Goal: Information Seeking & Learning: Get advice/opinions

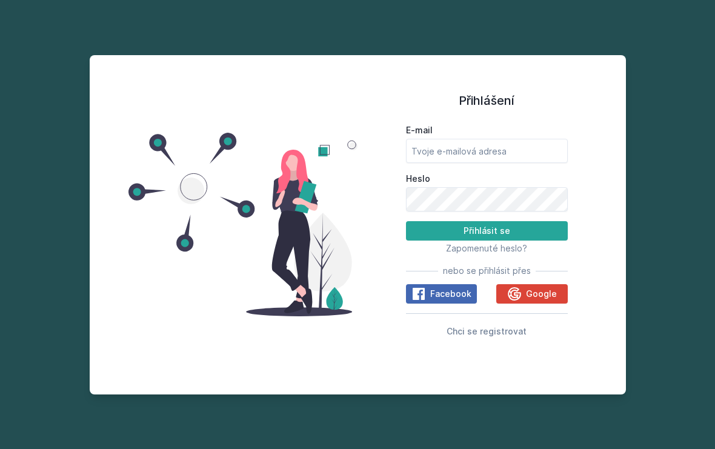
click at [559, 302] on button "Google" at bounding box center [531, 293] width 71 height 19
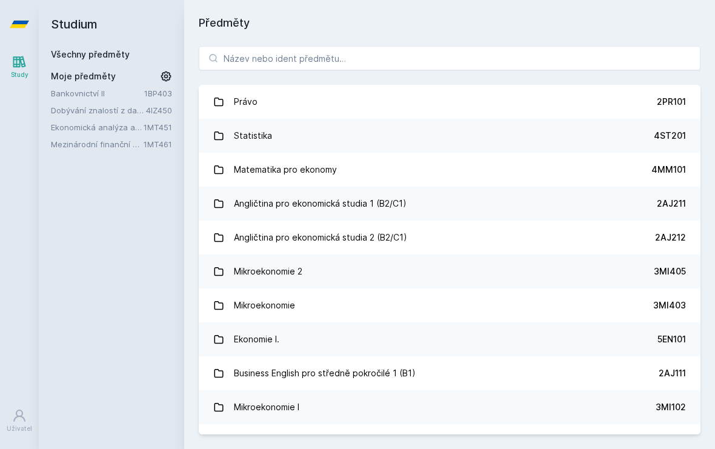
click at [96, 94] on link "Bankovnictví II" at bounding box center [97, 93] width 93 height 12
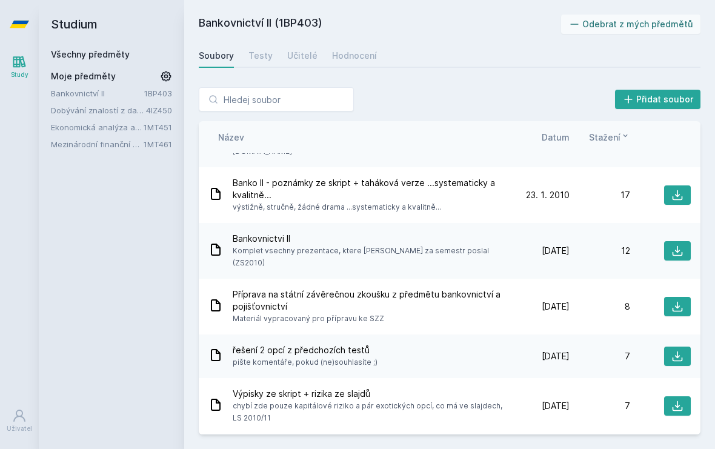
scroll to position [376, 0]
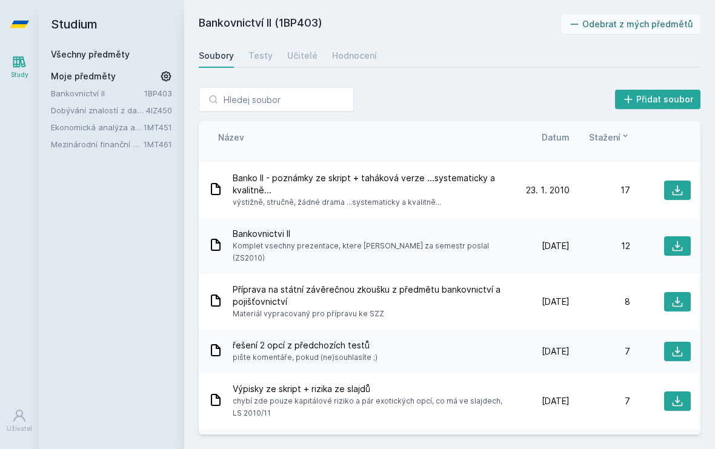
click at [358, 56] on div "Hodnocení" at bounding box center [354, 56] width 45 height 12
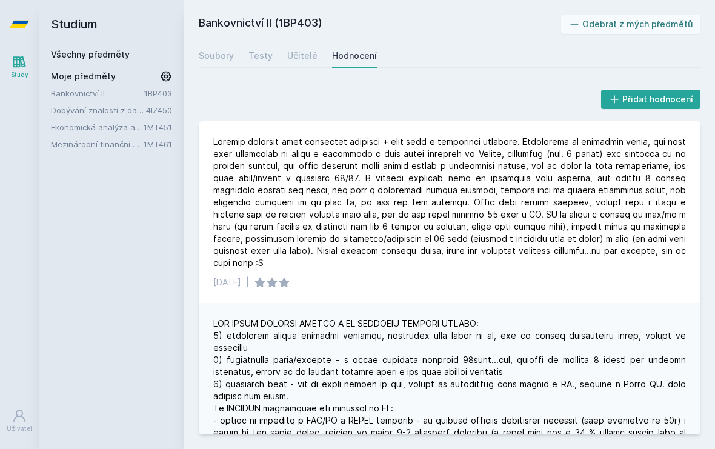
click at [162, 111] on link "4IZ450" at bounding box center [159, 110] width 26 height 10
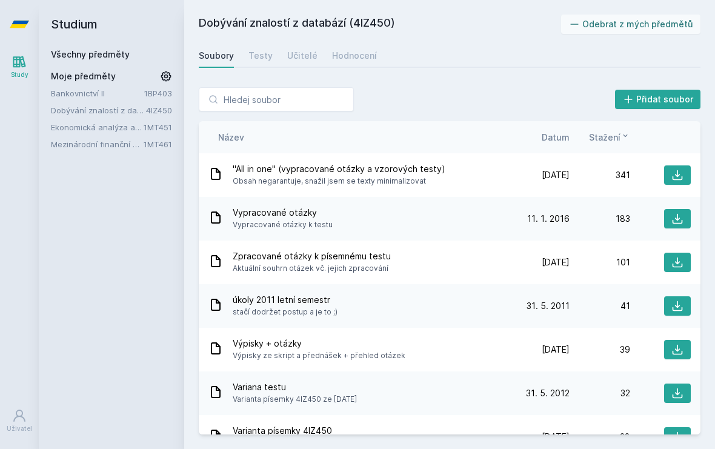
click at [367, 58] on div "Hodnocení" at bounding box center [354, 56] width 45 height 12
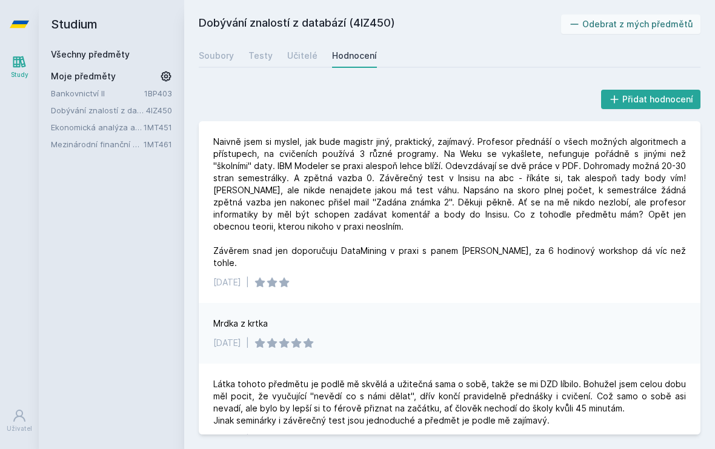
click at [147, 127] on link "1MT451" at bounding box center [158, 127] width 28 height 10
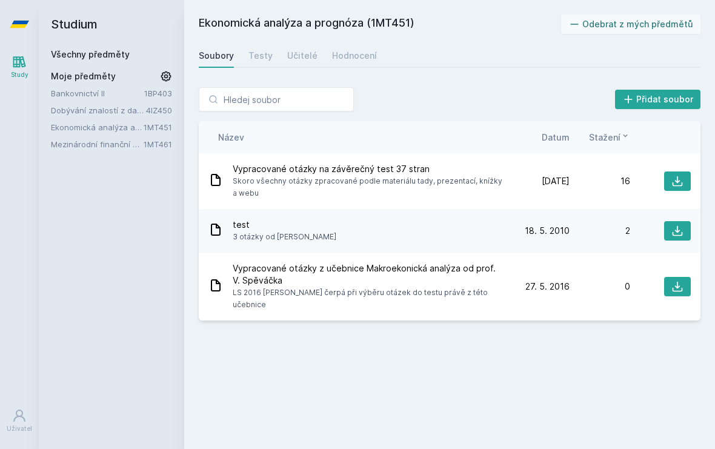
click at [359, 58] on div "Hodnocení" at bounding box center [354, 56] width 45 height 12
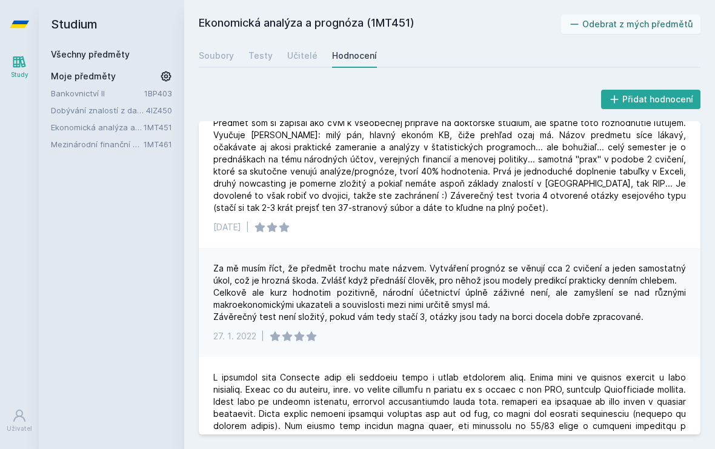
scroll to position [18, 0]
click at [160, 143] on link "1MT461" at bounding box center [158, 144] width 28 height 10
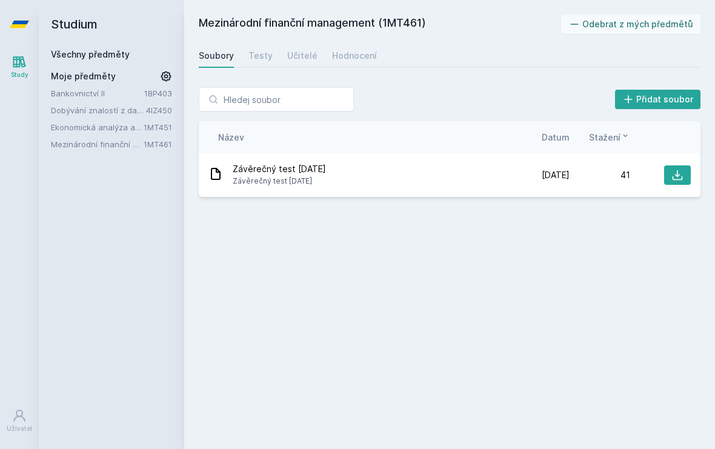
click at [359, 62] on link "Hodnocení" at bounding box center [354, 56] width 45 height 24
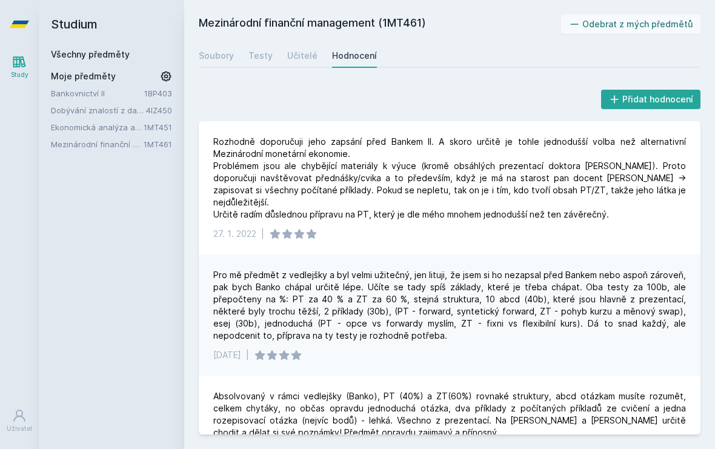
click at [97, 95] on link "Bankovnictví II" at bounding box center [97, 93] width 93 height 12
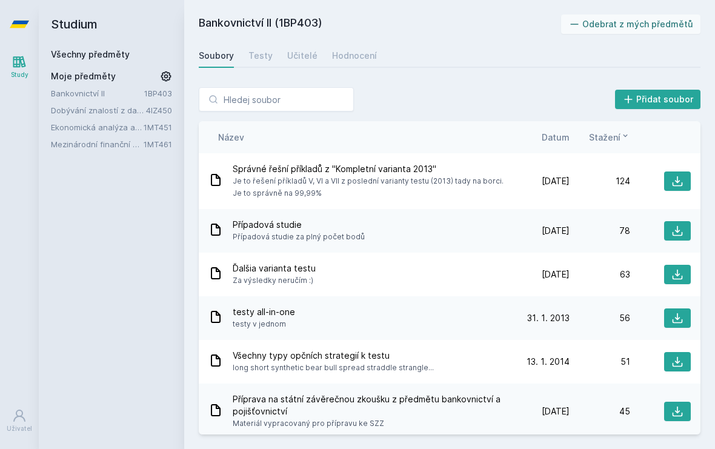
click at [349, 61] on div "Hodnocení" at bounding box center [354, 56] width 45 height 12
